Goal: Register for event/course

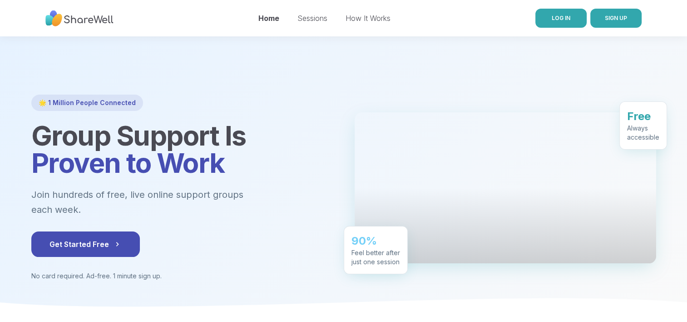
click at [563, 24] on link "LOG IN" at bounding box center [561, 18] width 51 height 19
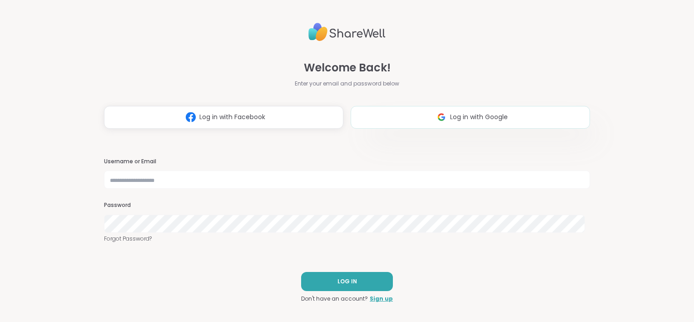
click at [441, 114] on img at bounding box center [441, 117] width 17 height 17
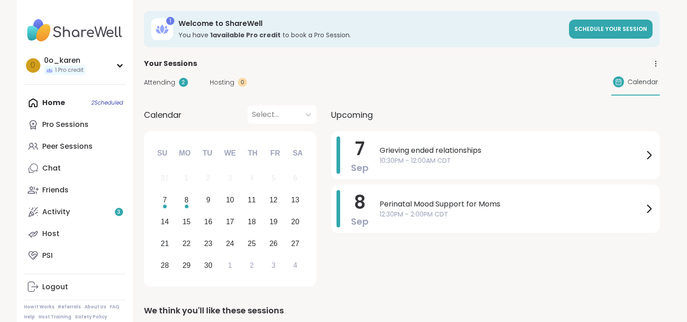
click at [55, 104] on div "Home 2 Scheduled Pro Sessions Peer Sessions Chat Friends Activity 3 Host PSI" at bounding box center [74, 179] width 101 height 174
click at [55, 183] on link "Friends" at bounding box center [74, 190] width 101 height 22
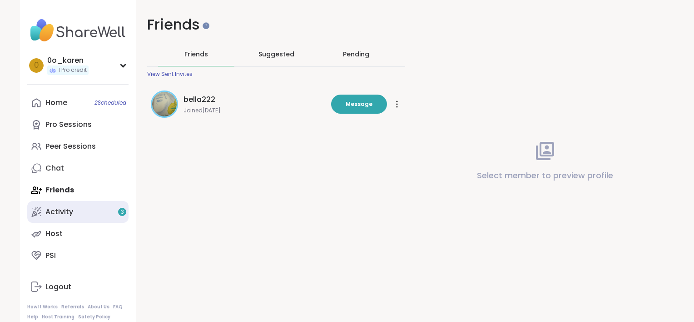
click at [48, 214] on div "Activity 3" at bounding box center [59, 212] width 28 height 10
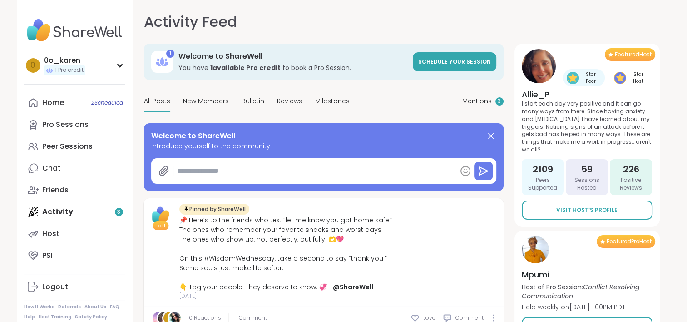
click at [60, 25] on img at bounding box center [74, 31] width 101 height 32
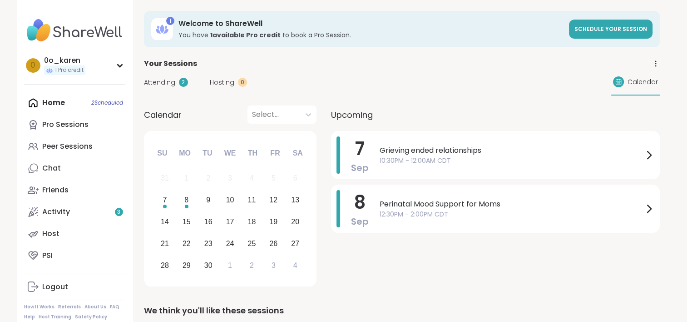
click at [349, 281] on div "[DATE] Grieving ended relationships 10:30PM - 12:00AM CDT [DATE] Perinatal Mood…" at bounding box center [495, 210] width 329 height 159
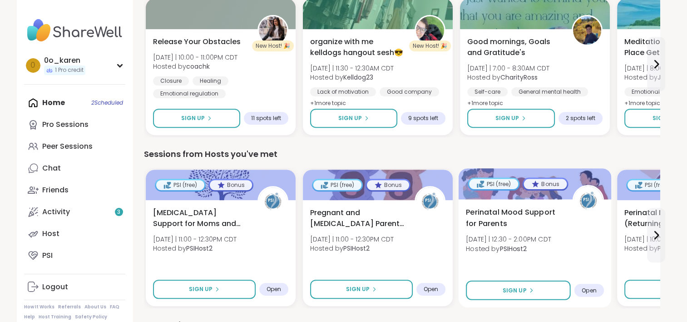
scroll to position [345, 0]
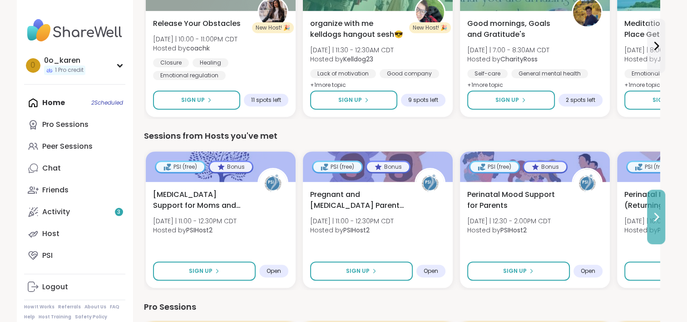
click at [651, 219] on icon at bounding box center [656, 216] width 11 height 11
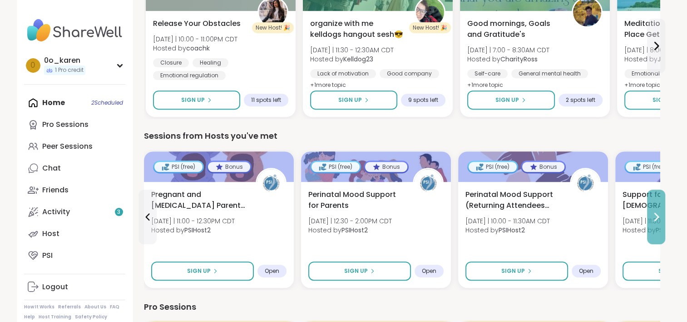
click at [648, 209] on button at bounding box center [656, 216] width 18 height 55
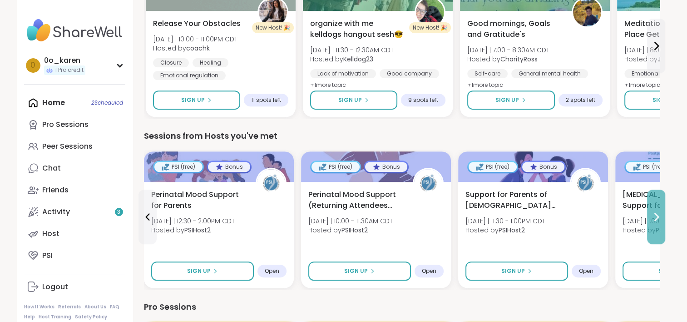
click at [648, 209] on button at bounding box center [656, 216] width 18 height 55
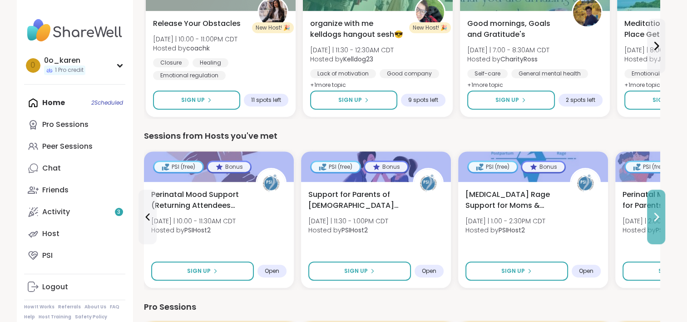
click at [648, 209] on button at bounding box center [656, 216] width 18 height 55
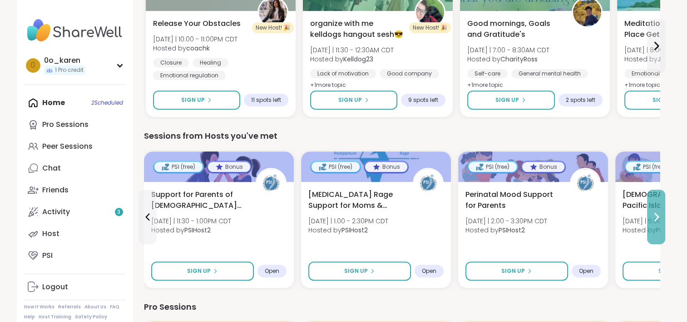
click at [648, 209] on button at bounding box center [656, 216] width 18 height 55
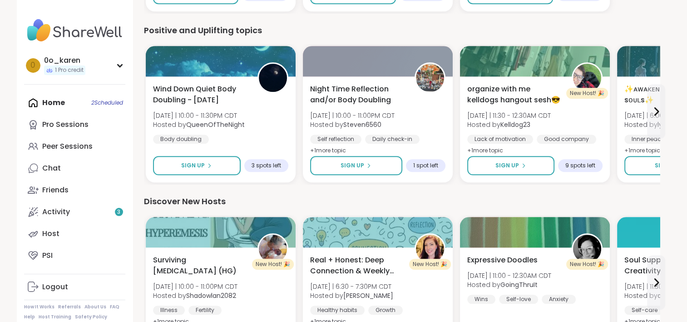
scroll to position [1018, 0]
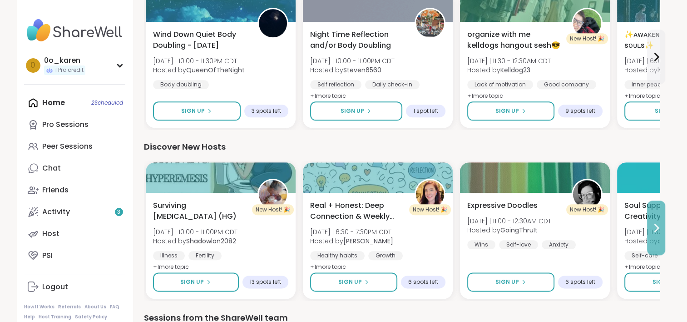
click at [661, 234] on button at bounding box center [656, 227] width 18 height 55
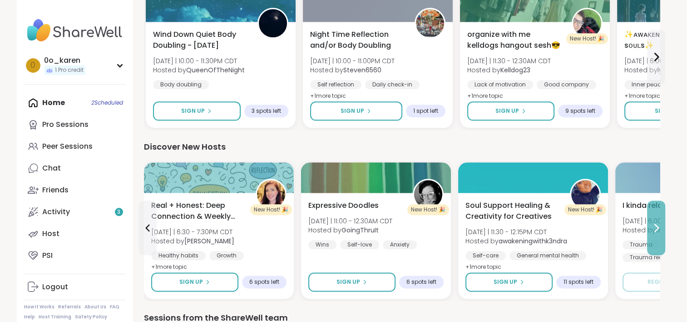
click at [661, 234] on button at bounding box center [656, 227] width 18 height 55
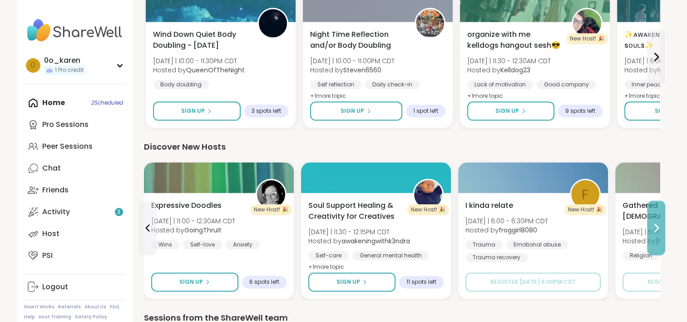
click at [661, 234] on button at bounding box center [656, 227] width 18 height 55
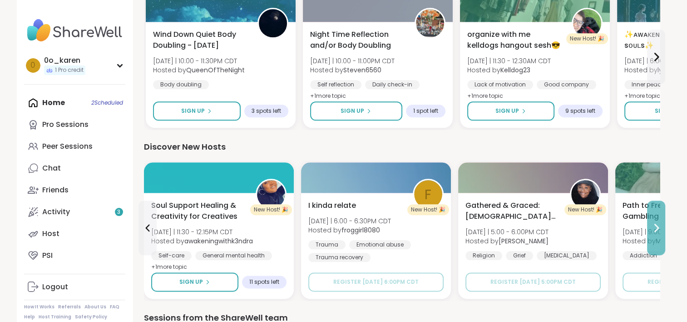
click at [661, 234] on button at bounding box center [656, 227] width 18 height 55
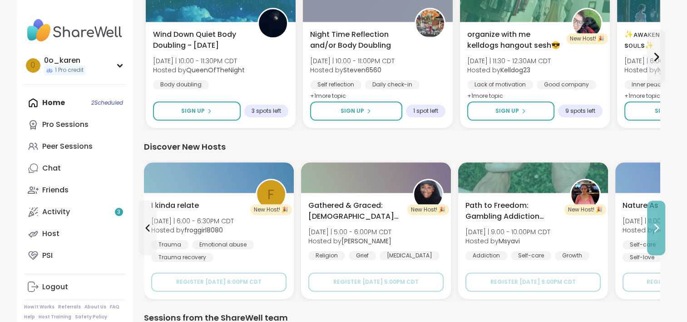
click at [661, 234] on button at bounding box center [656, 227] width 18 height 55
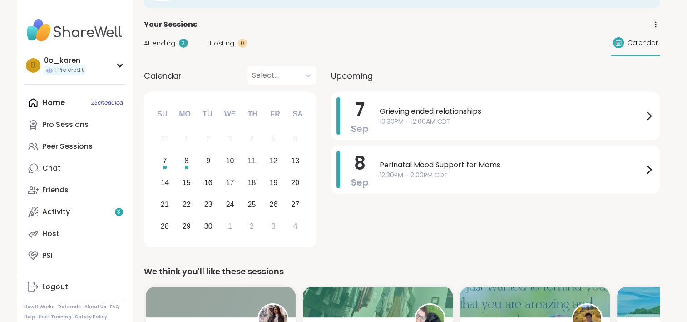
scroll to position [0, 0]
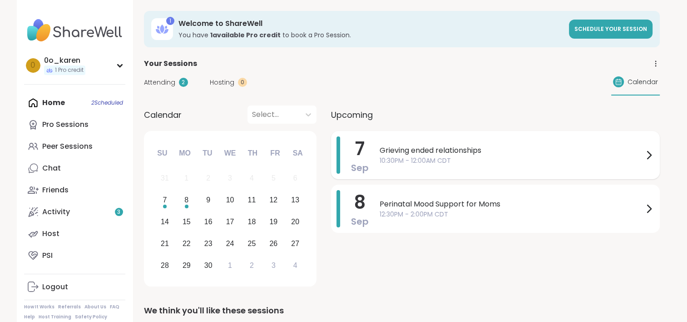
click at [511, 167] on div "Grieving ended relationships 10:30PM - 12:00AM CDT" at bounding box center [517, 154] width 275 height 37
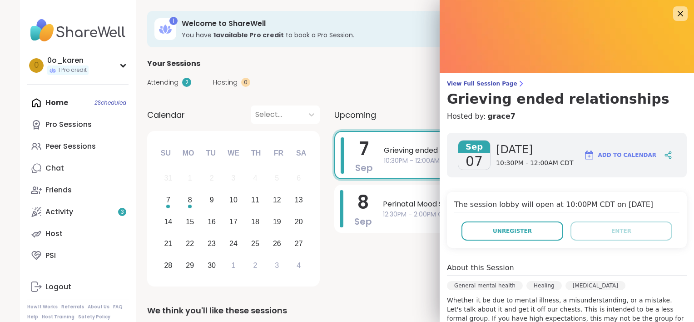
click at [609, 152] on span "Add to Calendar" at bounding box center [627, 155] width 58 height 8
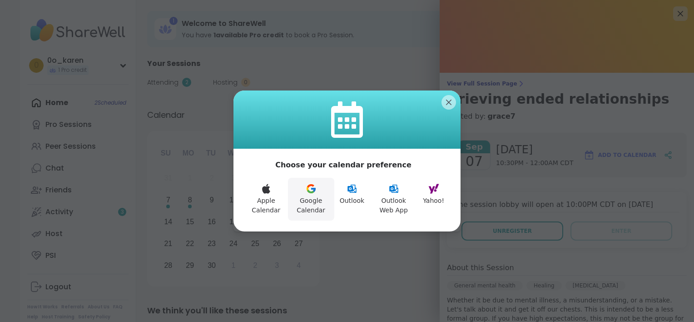
click at [311, 205] on button "Google Calendar" at bounding box center [311, 199] width 46 height 43
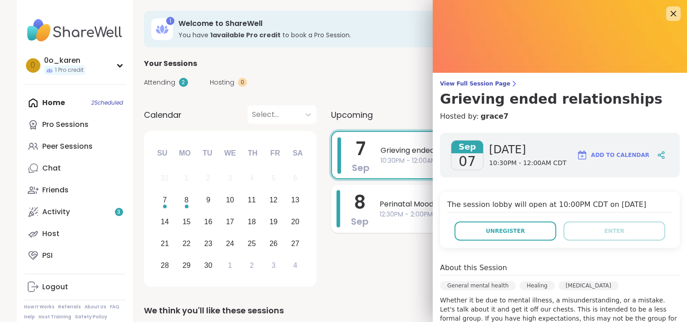
click at [376, 224] on div "[DATE] Perinatal Mood Support for Moms 12:30PM - 2:00PM CDT" at bounding box center [495, 208] width 329 height 48
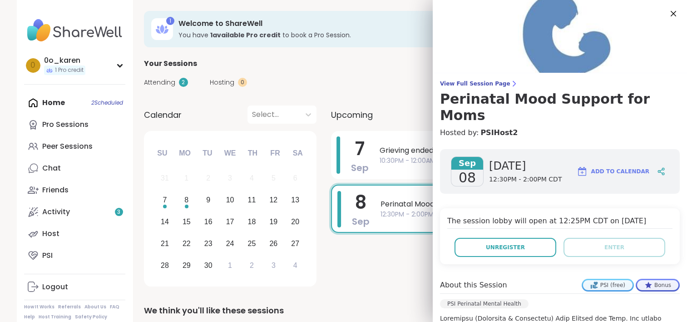
click at [580, 166] on img at bounding box center [582, 171] width 11 height 11
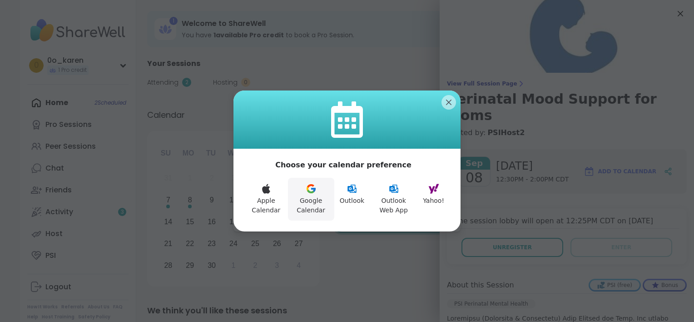
click at [316, 207] on button "Google Calendar" at bounding box center [311, 199] width 46 height 43
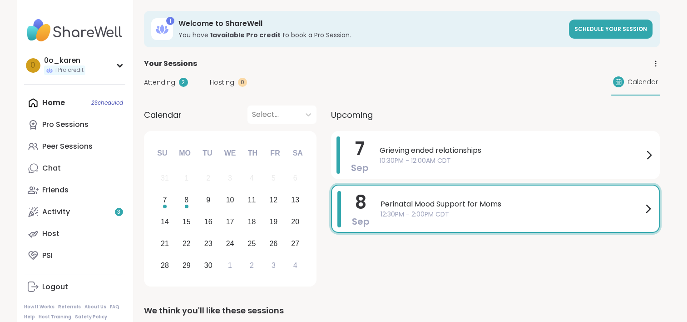
click at [373, 45] on div "1 Welcome to ShareWell You have 1 available Pro credit to book a Pro Session. S…" at bounding box center [402, 29] width 516 height 36
click at [61, 149] on div "Peer Sessions" at bounding box center [67, 146] width 50 height 10
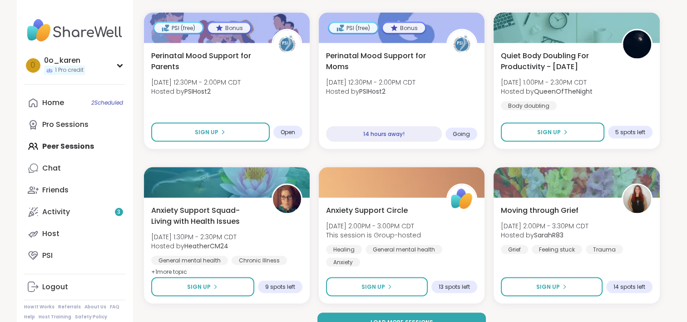
scroll to position [1727, 0]
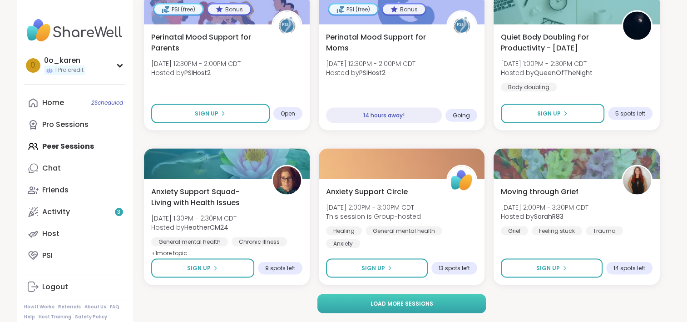
click at [451, 304] on button "Load more sessions" at bounding box center [402, 303] width 169 height 19
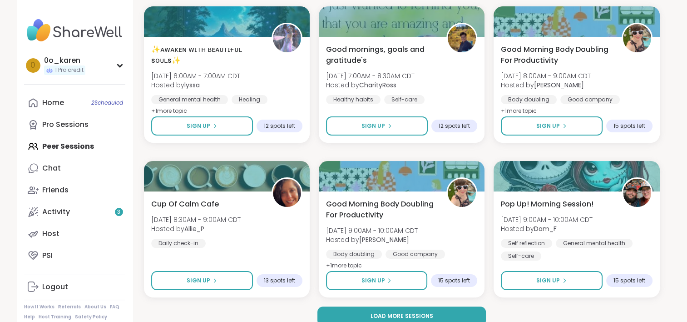
scroll to position [3580, 0]
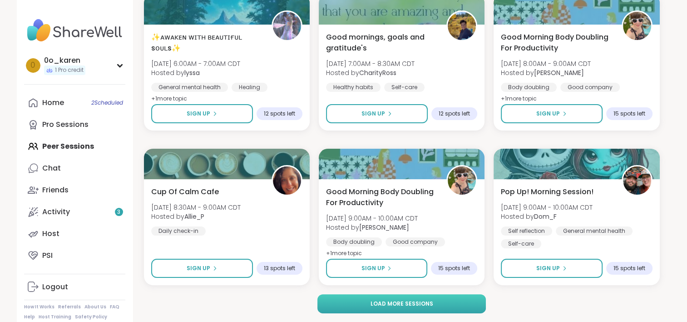
click at [411, 300] on span "Load more sessions" at bounding box center [401, 303] width 63 height 8
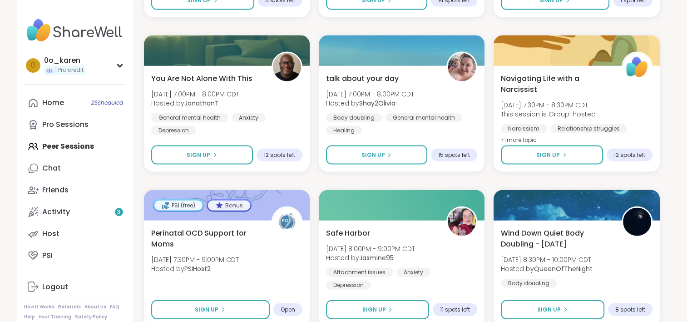
scroll to position [5434, 0]
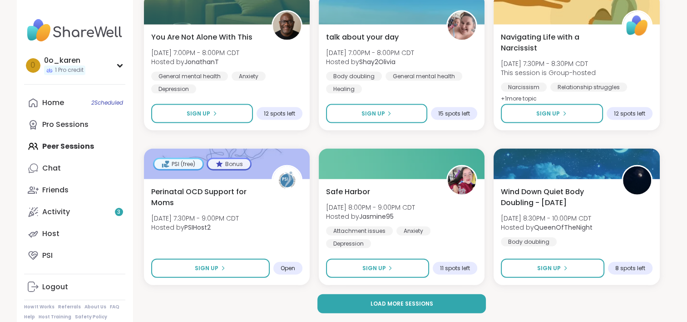
click at [411, 300] on span "Load more sessions" at bounding box center [401, 303] width 63 height 8
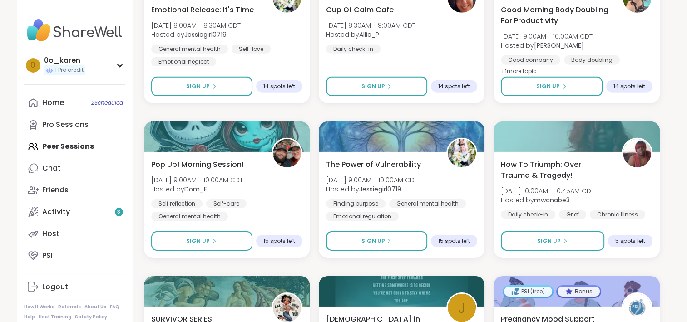
scroll to position [6343, 0]
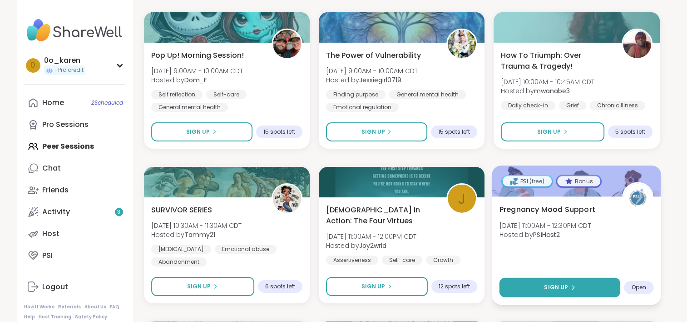
click at [523, 284] on button "Sign Up" at bounding box center [560, 288] width 121 height 20
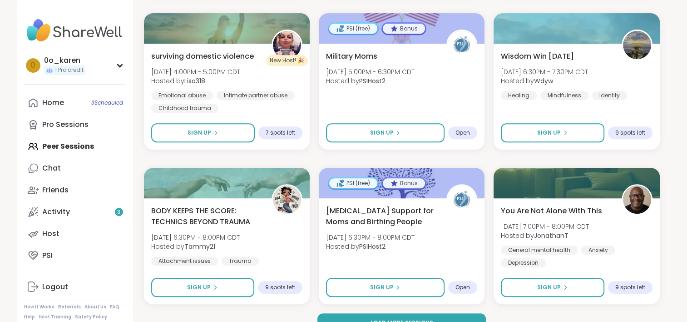
scroll to position [7288, 0]
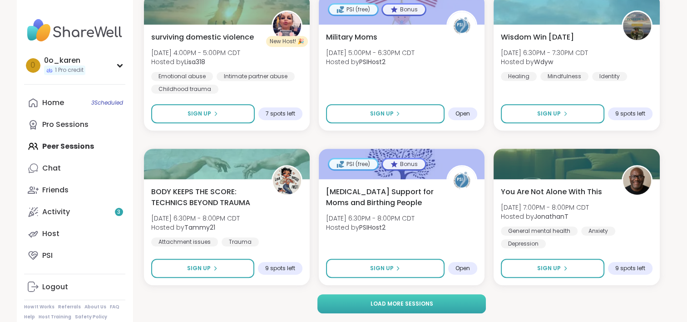
click at [423, 299] on span "Load more sessions" at bounding box center [401, 303] width 63 height 8
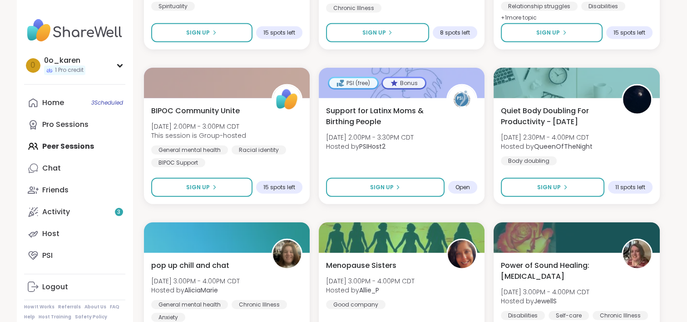
scroll to position [9069, 0]
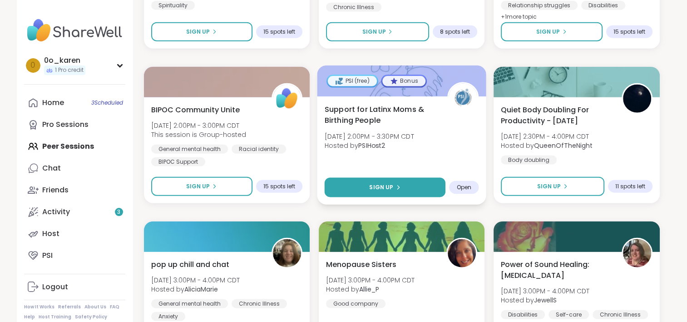
click at [334, 185] on button "Sign Up" at bounding box center [384, 188] width 121 height 20
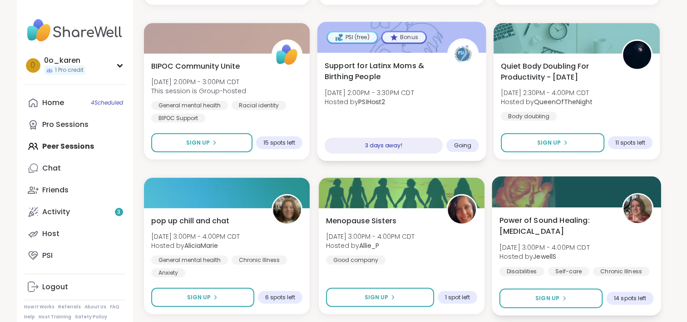
scroll to position [9142, 0]
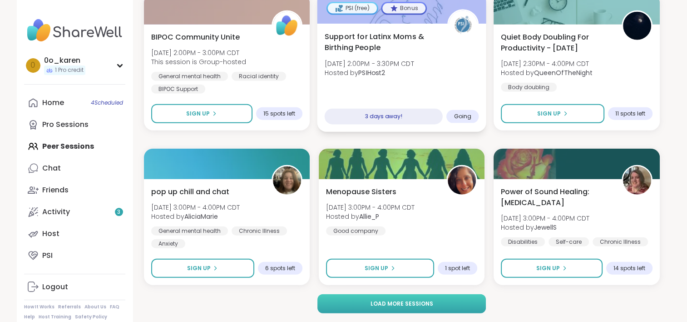
click at [462, 307] on button "Load more sessions" at bounding box center [402, 303] width 169 height 19
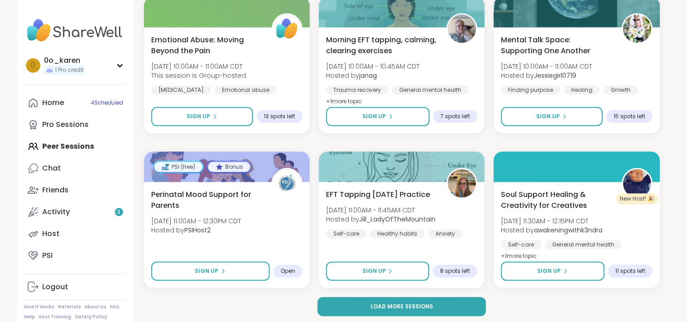
scroll to position [10995, 0]
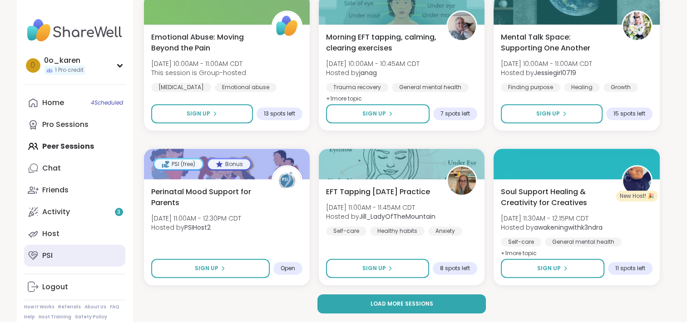
click at [52, 264] on link "PSI" at bounding box center [74, 255] width 101 height 22
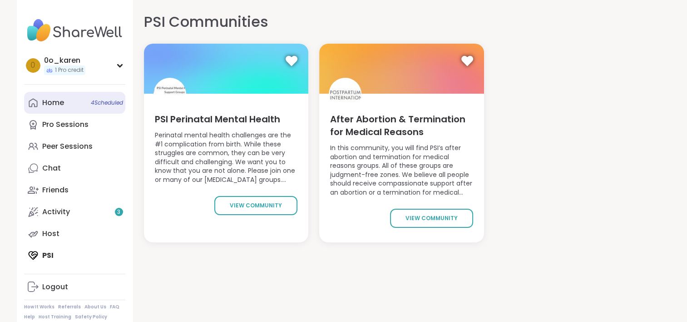
click at [56, 96] on link "Home 4 Scheduled" at bounding box center [74, 103] width 101 height 22
